Goal: Information Seeking & Learning: Learn about a topic

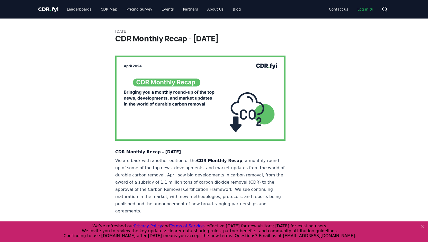
click at [364, 10] on span "Log in" at bounding box center [366, 9] width 16 height 5
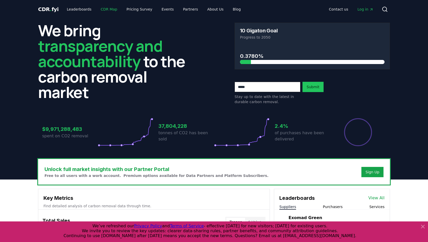
click at [102, 9] on link "CDR Map" at bounding box center [109, 9] width 25 height 9
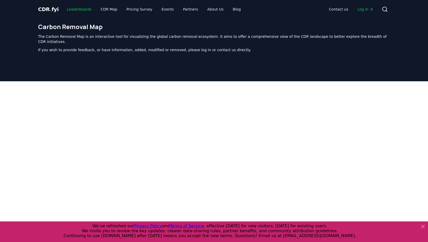
click at [77, 7] on link "Leaderboards" at bounding box center [79, 9] width 33 height 9
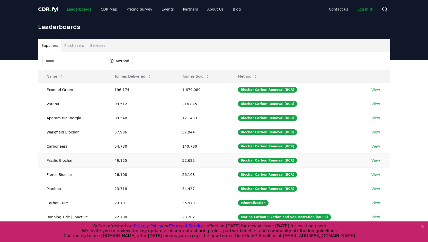
scroll to position [26, 0]
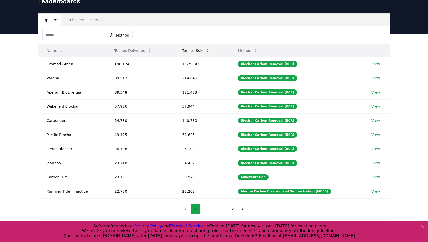
click at [201, 48] on button "Tonnes Sold" at bounding box center [196, 51] width 36 height 10
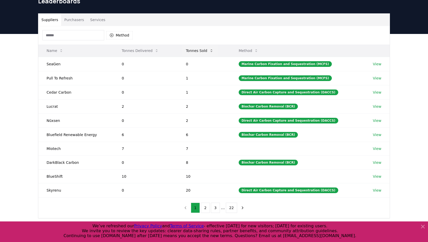
click at [205, 50] on button "Tonnes Sold" at bounding box center [200, 51] width 36 height 10
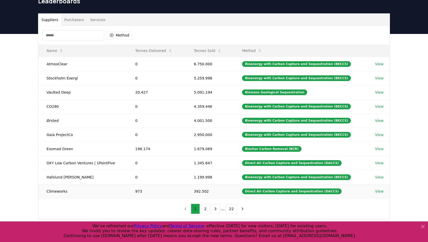
click at [106, 184] on td "Climeworks" at bounding box center [82, 191] width 89 height 14
drag, startPoint x: 46, startPoint y: 63, endPoint x: 214, endPoint y: 60, distance: 167.8
click at [214, 60] on tr "AtmosClear 0 6.750.000 Bioenergy with Carbon Capture and Sequestration (BECCS) …" at bounding box center [214, 64] width 352 height 14
copy tr "AtmosClear 0 6.750.000"
drag, startPoint x: 46, startPoint y: 78, endPoint x: 214, endPoint y: 77, distance: 168.3
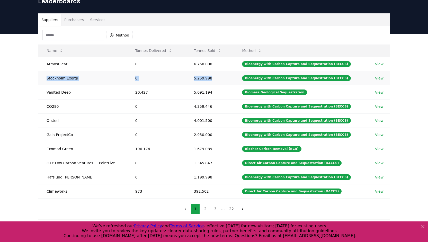
click at [214, 77] on tr "Stockholm Exergi 0 5.259.998 Bioenergy with Carbon Capture and Sequestration (B…" at bounding box center [214, 78] width 352 height 14
copy tr "Stockholm Exergi 0 5.259.998"
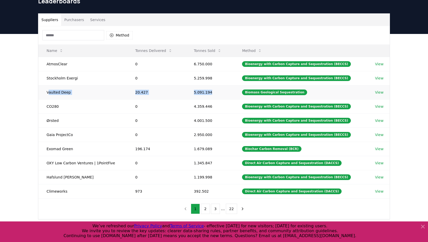
drag, startPoint x: 48, startPoint y: 92, endPoint x: 220, endPoint y: 92, distance: 171.7
click at [220, 92] on tr "Vaulted Deep 20.427 5.091.194 Biomass Geological Sequestration View" at bounding box center [214, 92] width 352 height 14
copy tr "aulted Deep 20.427 5.091.194"
drag, startPoint x: 49, startPoint y: 104, endPoint x: 216, endPoint y: 105, distance: 167.0
click at [216, 105] on tr "CO280 0 4.359.446 Bioenergy with Carbon Capture and Sequestration (BECCS) View" at bounding box center [214, 106] width 352 height 14
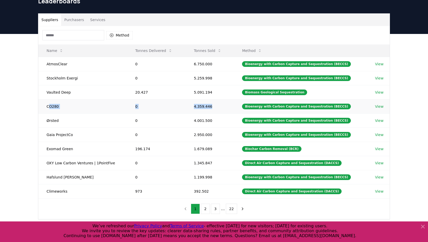
copy tr "O280 0 4.359.446"
drag, startPoint x: 48, startPoint y: 118, endPoint x: 218, endPoint y: 118, distance: 170.6
click at [218, 118] on tr "Ørsted 0 4.001.500 Bioenergy with Carbon Capture and Sequestration (BECCS) View" at bounding box center [214, 121] width 352 height 14
copy tr "Ørsted 0 4.001.500"
drag, startPoint x: 45, startPoint y: 132, endPoint x: 217, endPoint y: 131, distance: 172.2
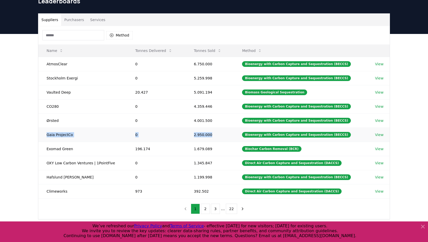
click at [217, 131] on tr "Gaia ProjectCo 0 2.950.000 Bioenergy with Carbon Capture and Sequestration (BEC…" at bounding box center [214, 135] width 352 height 14
copy tr "Gaia ProjectCo 0 2.950.000"
drag, startPoint x: 45, startPoint y: 145, endPoint x: 214, endPoint y: 146, distance: 168.8
click at [214, 146] on tr "Exomad Green 196.174 1.679.089 Biochar Carbon Removal (BCR) View" at bounding box center [214, 149] width 352 height 14
copy tr "Exomad Green 196.174 1.679.089"
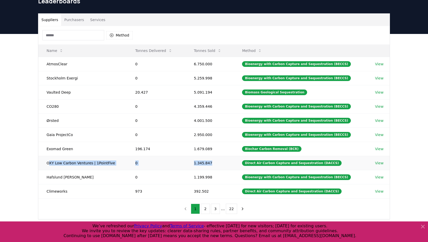
drag, startPoint x: 48, startPoint y: 161, endPoint x: 212, endPoint y: 159, distance: 164.2
click at [212, 159] on tr "OXY Low Carbon Ventures | 1PointFive 0 1.345.847 Direct Air Carbon Capture and …" at bounding box center [214, 163] width 352 height 14
copy tr "XY Low Carbon Ventures | 1PointFive 0 1.345.847"
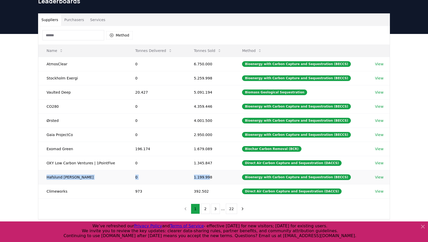
drag, startPoint x: 47, startPoint y: 174, endPoint x: 210, endPoint y: 175, distance: 162.7
click at [210, 175] on tr "Hafslund Celsio 0 1.199.998 Bioenergy with Carbon Capture and Sequestration (BE…" at bounding box center [214, 177] width 352 height 14
click at [214, 174] on td "1.199.998" at bounding box center [210, 177] width 48 height 14
drag, startPoint x: 207, startPoint y: 175, endPoint x: 45, endPoint y: 175, distance: 162.1
click at [45, 175] on tr "Hafslund Celsio 0 1.199.998 Bioenergy with Carbon Capture and Sequestration (BE…" at bounding box center [214, 177] width 352 height 14
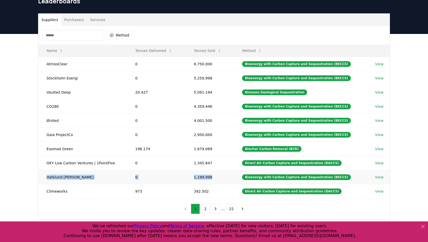
copy tr "Hafslund Celsio 0 1.199.998"
click at [49, 189] on td "Climeworks" at bounding box center [82, 191] width 89 height 14
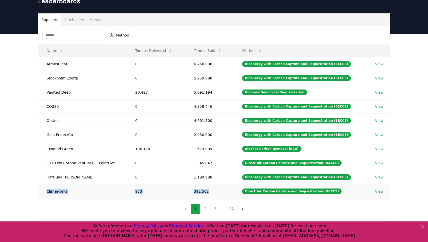
drag, startPoint x: 47, startPoint y: 187, endPoint x: 220, endPoint y: 186, distance: 173.2
click at [220, 186] on tr "Climeworks 973 392.502 Direct Air Carbon Capture and Sequestration (DACCS) View" at bounding box center [214, 191] width 352 height 14
copy tr "Climeworks 973 392.502"
drag, startPoint x: 251, startPoint y: 91, endPoint x: 302, endPoint y: 92, distance: 50.7
click at [302, 92] on div "Biomass Geological Sequestration" at bounding box center [274, 93] width 65 height 6
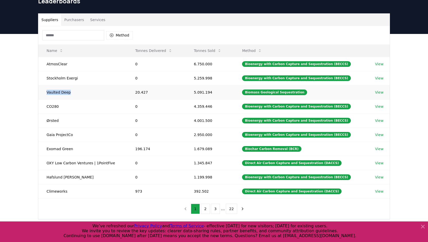
drag, startPoint x: 41, startPoint y: 90, endPoint x: 75, endPoint y: 91, distance: 34.0
click at [76, 91] on td "Vaulted Deep" at bounding box center [82, 92] width 89 height 14
drag, startPoint x: 308, startPoint y: 90, endPoint x: 256, endPoint y: 91, distance: 51.5
click at [260, 92] on td "Biomass Geological Sequestration" at bounding box center [300, 92] width 133 height 14
drag, startPoint x: 251, startPoint y: 90, endPoint x: 301, endPoint y: 91, distance: 49.9
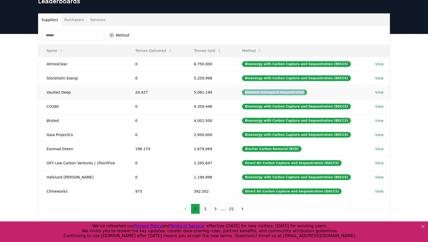
click at [301, 91] on div "Biomass Geological Sequestration" at bounding box center [274, 93] width 65 height 6
drag, startPoint x: 135, startPoint y: 49, endPoint x: 161, endPoint y: 50, distance: 25.8
click at [161, 50] on button "Tonnes Delivered" at bounding box center [153, 51] width 45 height 10
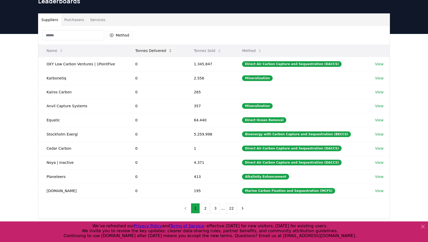
click at [158, 50] on button "Tonnes Delivered" at bounding box center [153, 51] width 45 height 10
